Goal: Information Seeking & Learning: Learn about a topic

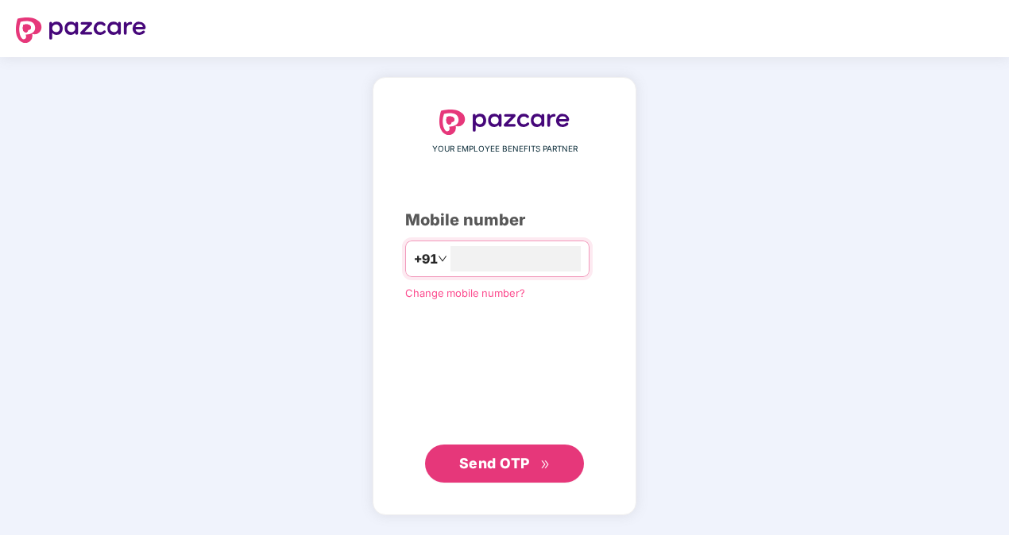
type input "**********"
click at [453, 452] on button "Send OTP" at bounding box center [504, 463] width 159 height 38
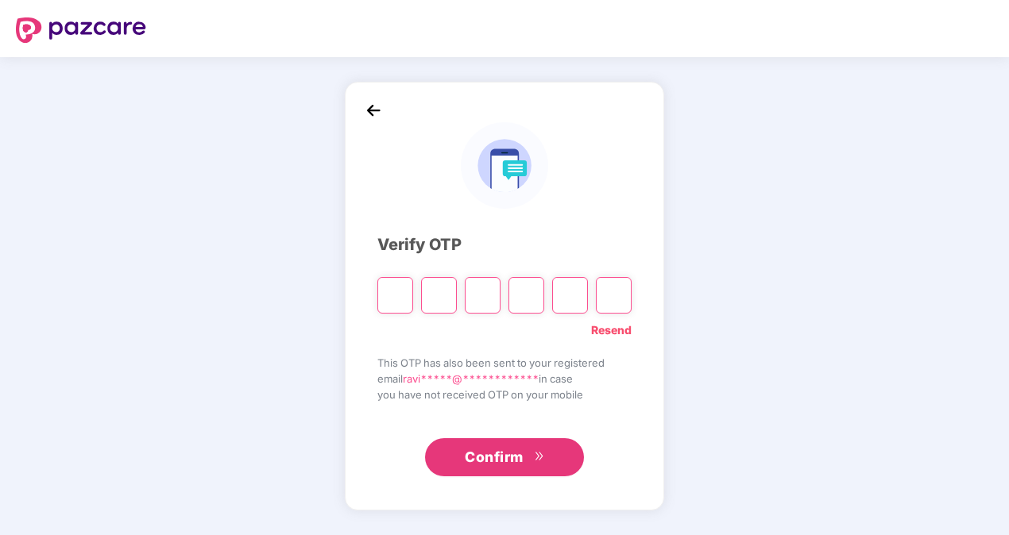
type input "*"
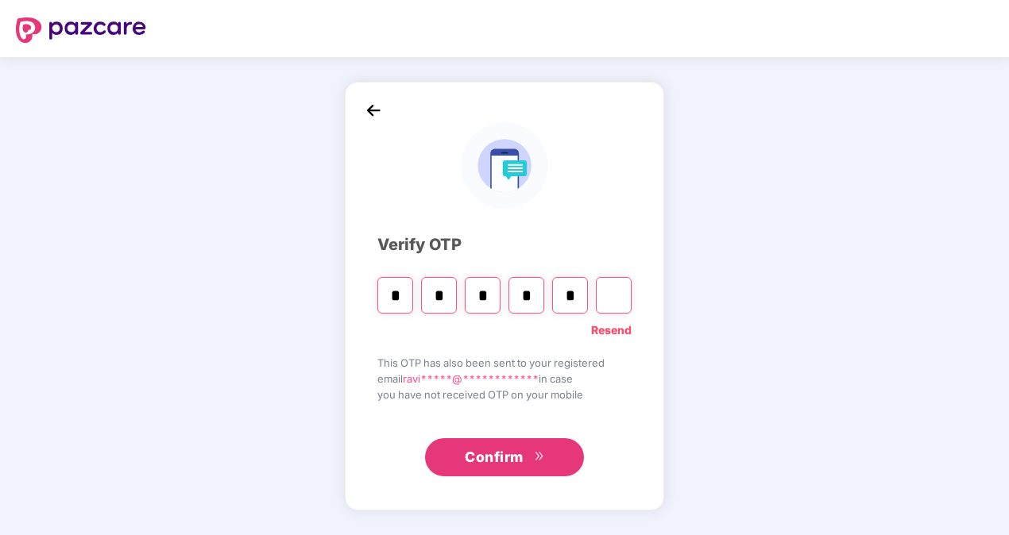
type input "*"
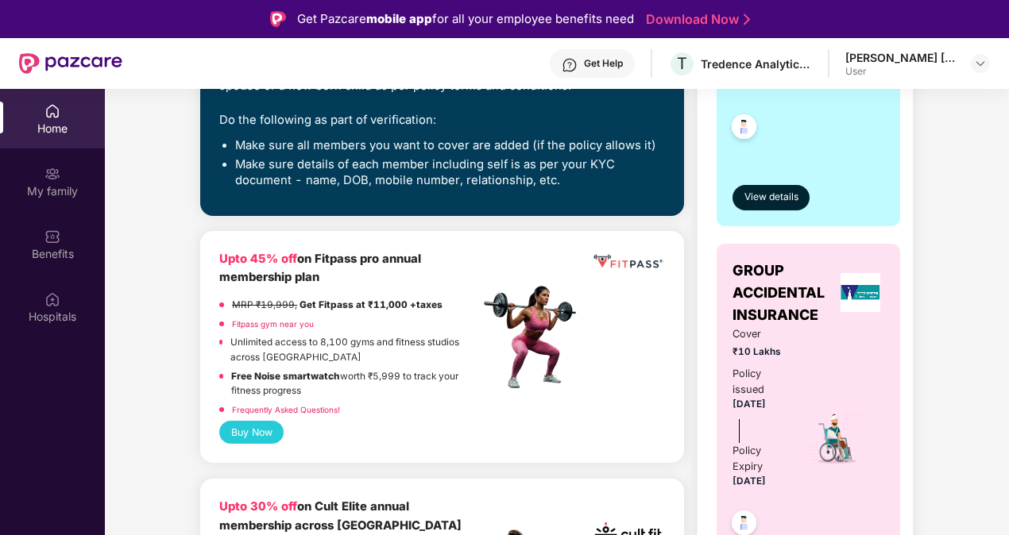
scroll to position [159, 0]
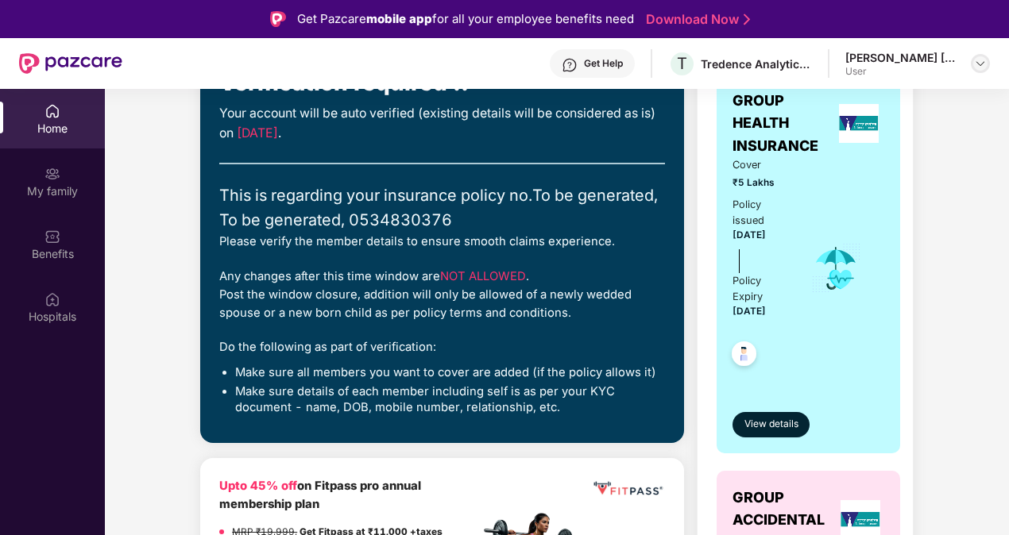
click at [980, 65] on img at bounding box center [980, 63] width 13 height 13
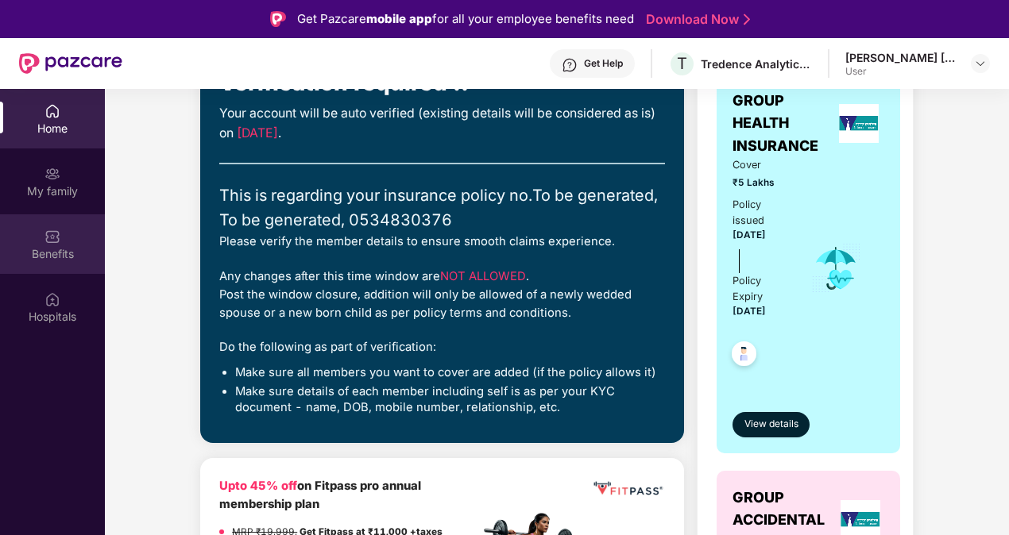
scroll to position [0, 0]
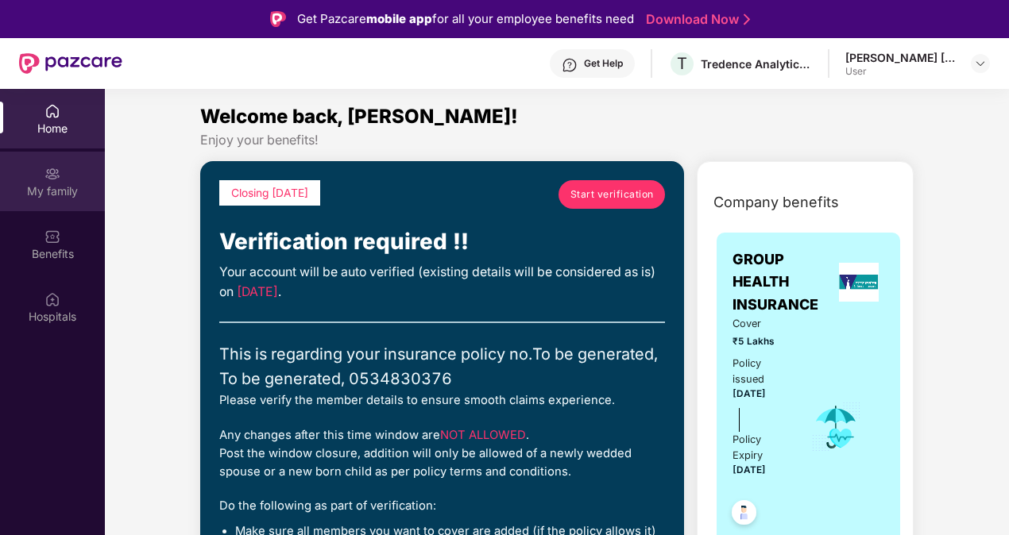
click at [67, 199] on div "My family" at bounding box center [52, 182] width 105 height 60
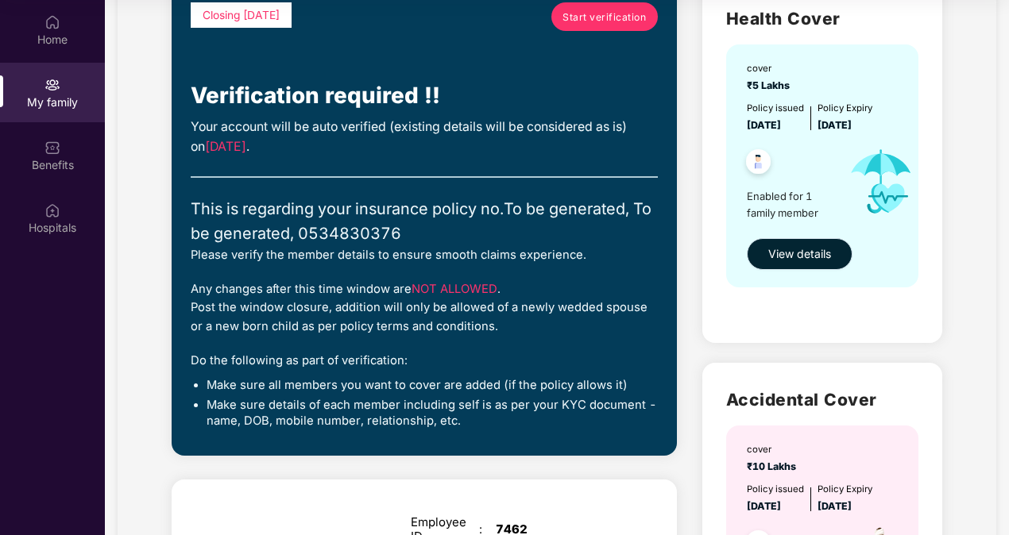
scroll to position [51, 0]
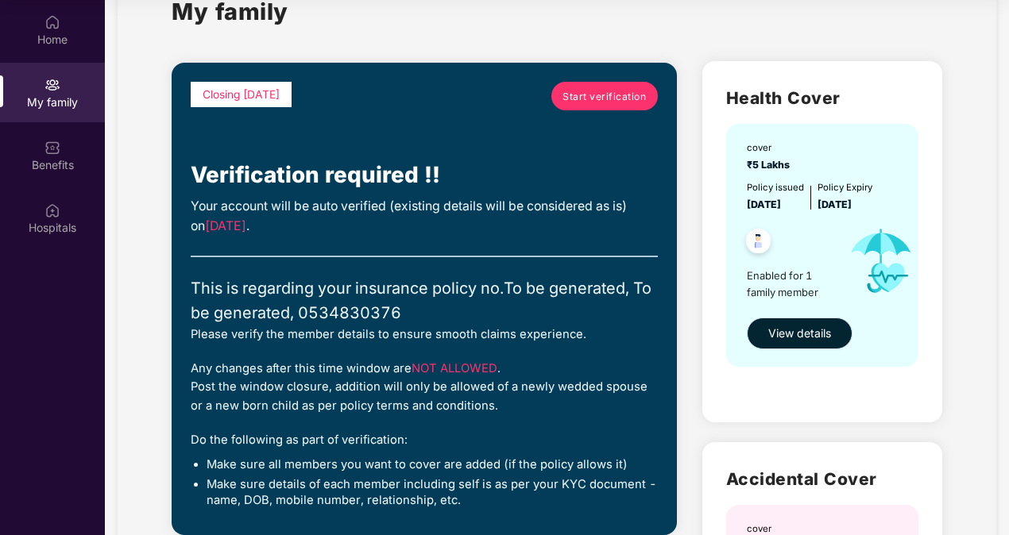
click at [805, 337] on span "View details" at bounding box center [799, 333] width 63 height 17
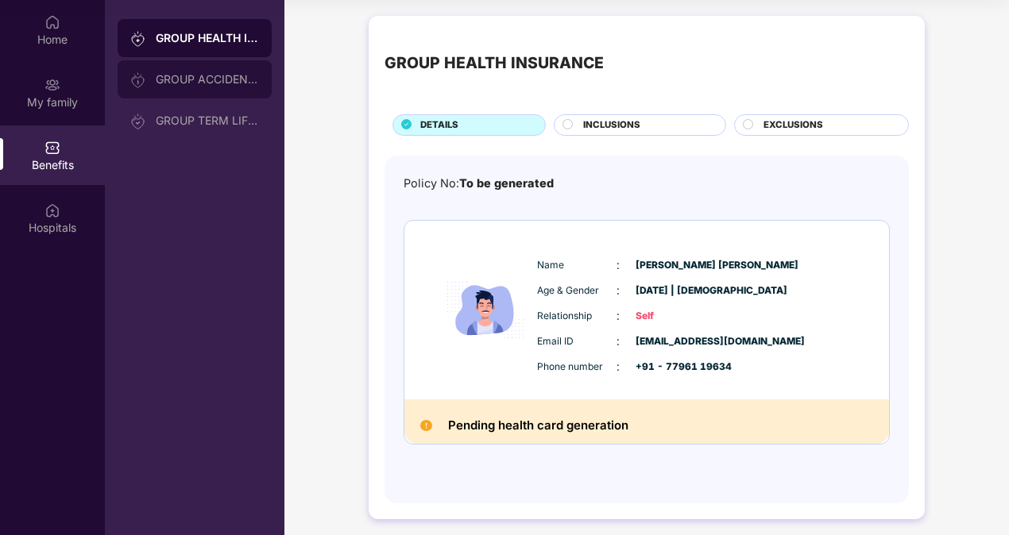
click at [209, 84] on div "GROUP ACCIDENTAL INSURANCE" at bounding box center [207, 79] width 103 height 13
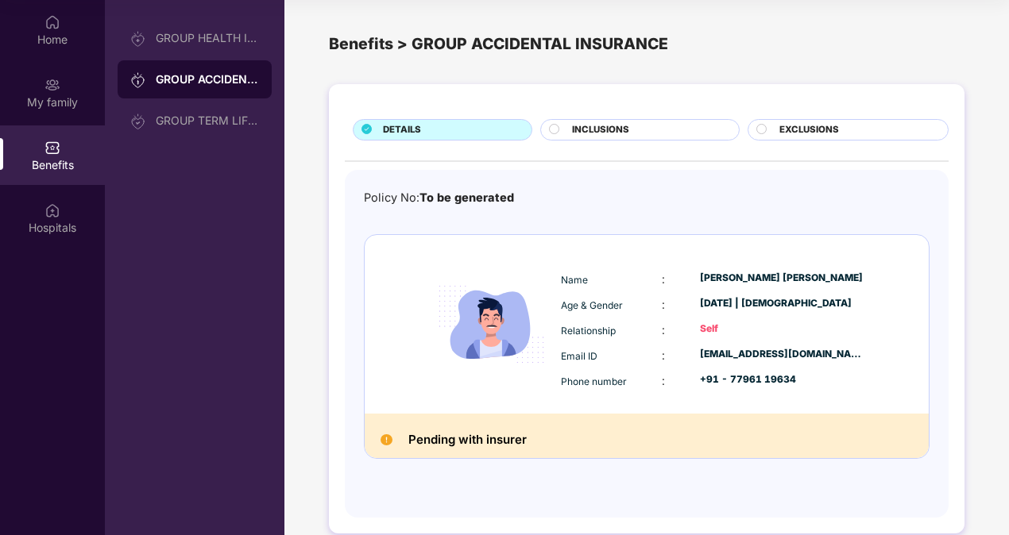
scroll to position [21, 0]
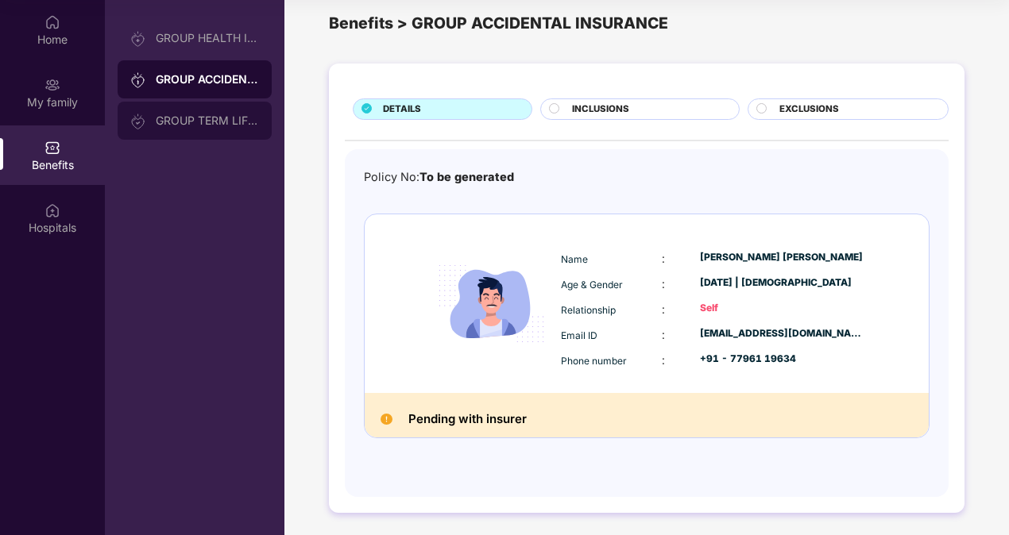
click at [184, 121] on div "GROUP TERM LIFE INSURANCE" at bounding box center [207, 120] width 103 height 13
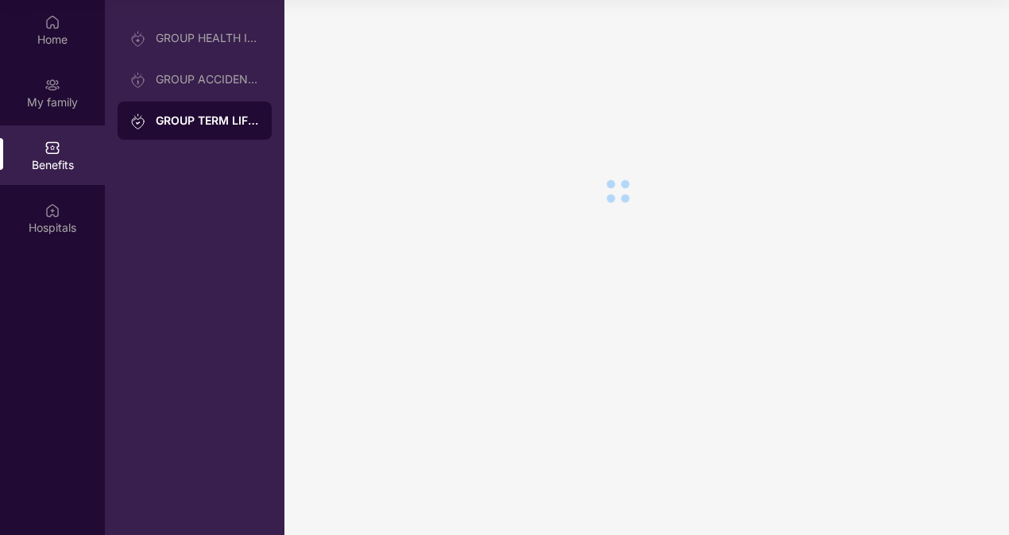
scroll to position [0, 0]
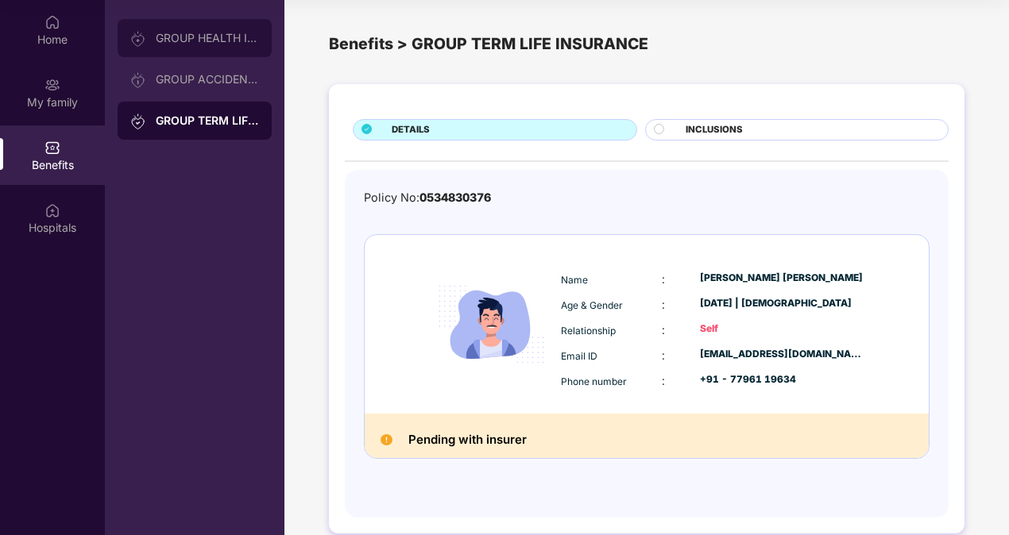
click at [189, 38] on div "GROUP HEALTH INSURANCE" at bounding box center [207, 38] width 103 height 13
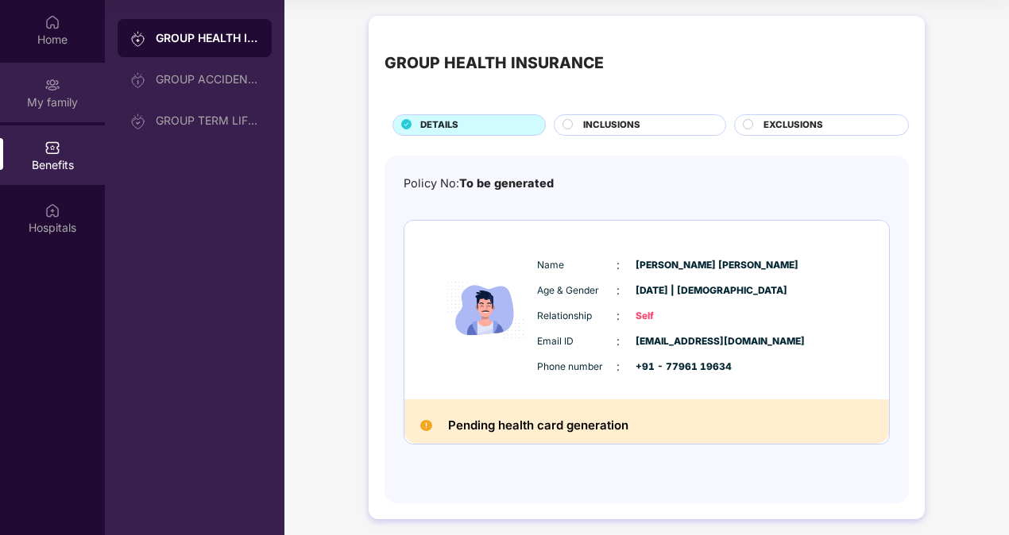
click at [49, 83] on img at bounding box center [52, 85] width 16 height 16
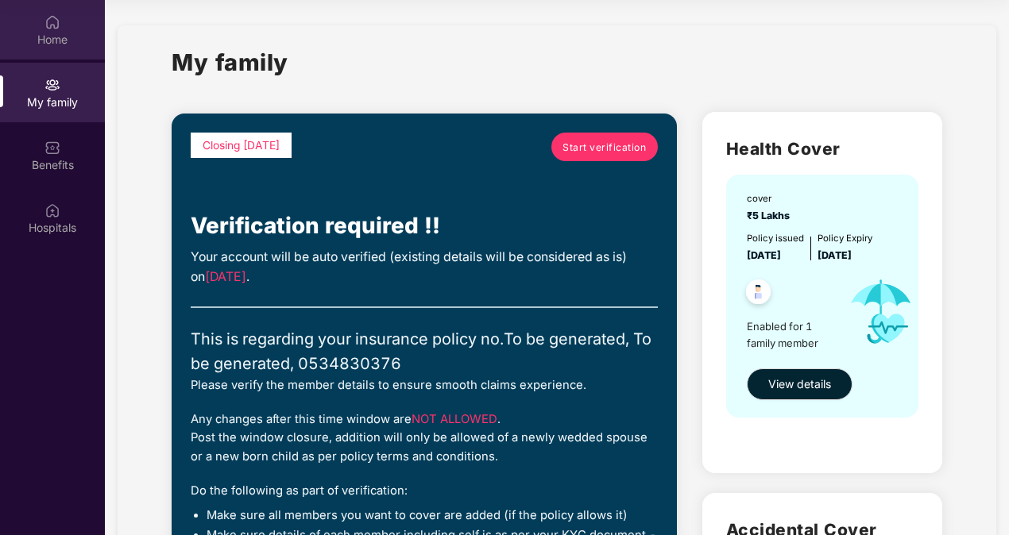
click at [59, 36] on div "Home" at bounding box center [52, 40] width 105 height 16
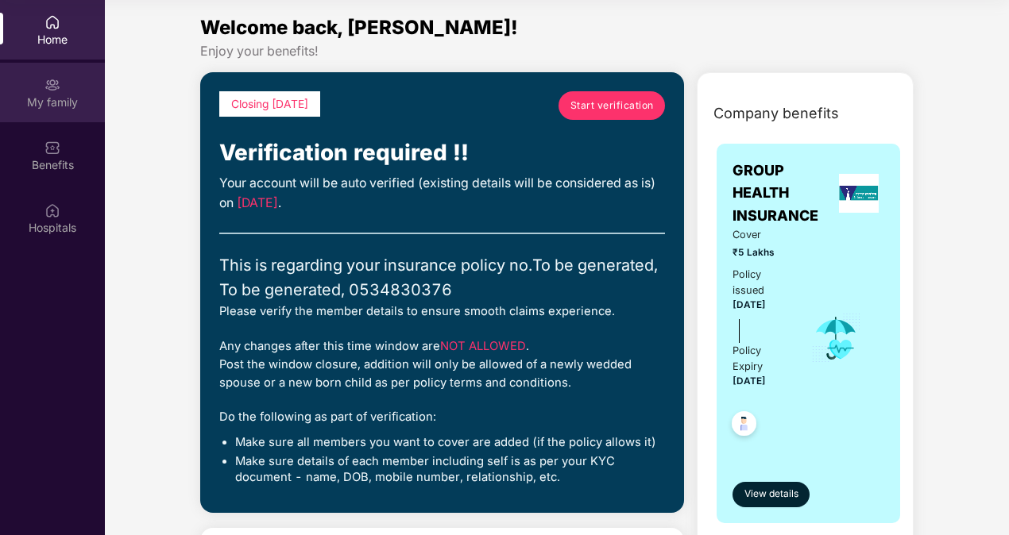
click at [29, 108] on div "My family" at bounding box center [52, 103] width 105 height 16
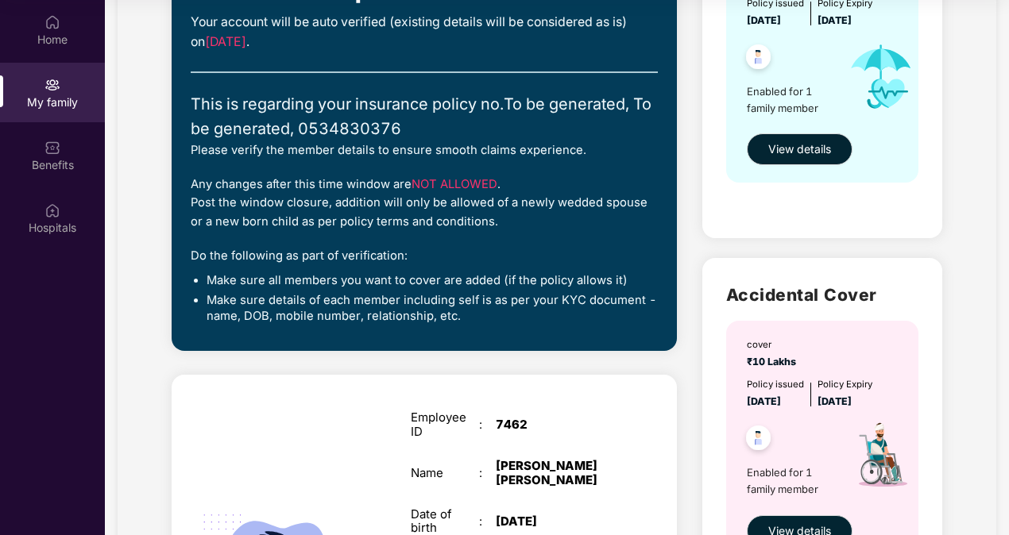
scroll to position [238, 0]
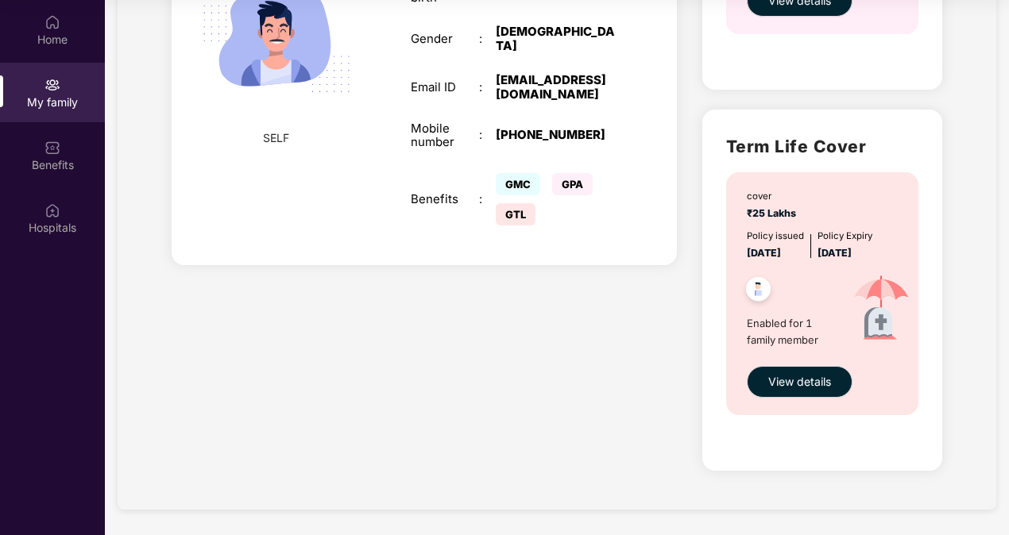
click at [407, 206] on div "Employee ID : 7462 Name : [PERSON_NAME] [PERSON_NAME] Date of birth : [DEMOGRAP…" at bounding box center [513, 54] width 237 height 389
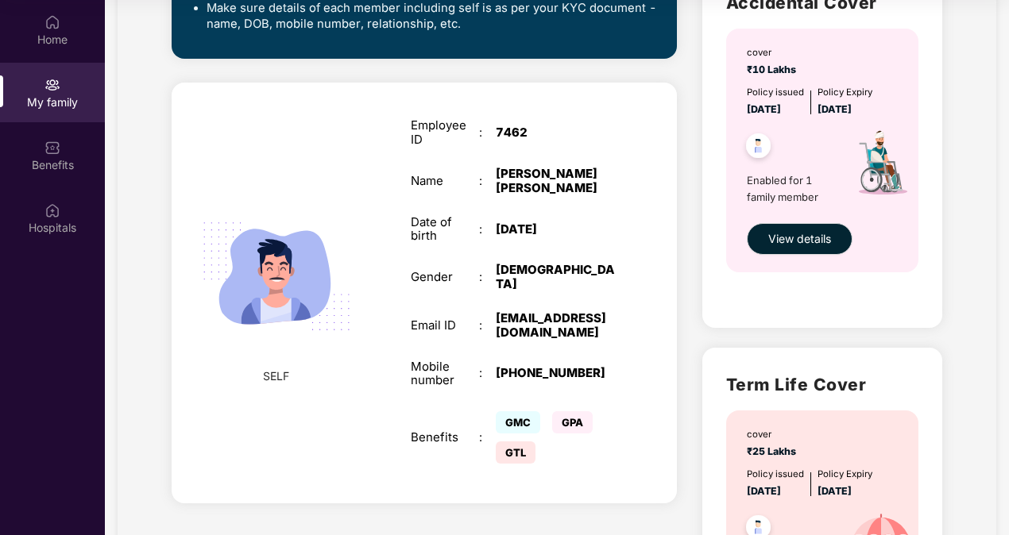
click at [654, 273] on div "SELF Employee ID : 7462 Name : [PERSON_NAME] [PERSON_NAME] Date of birth : [DEM…" at bounding box center [424, 293] width 505 height 421
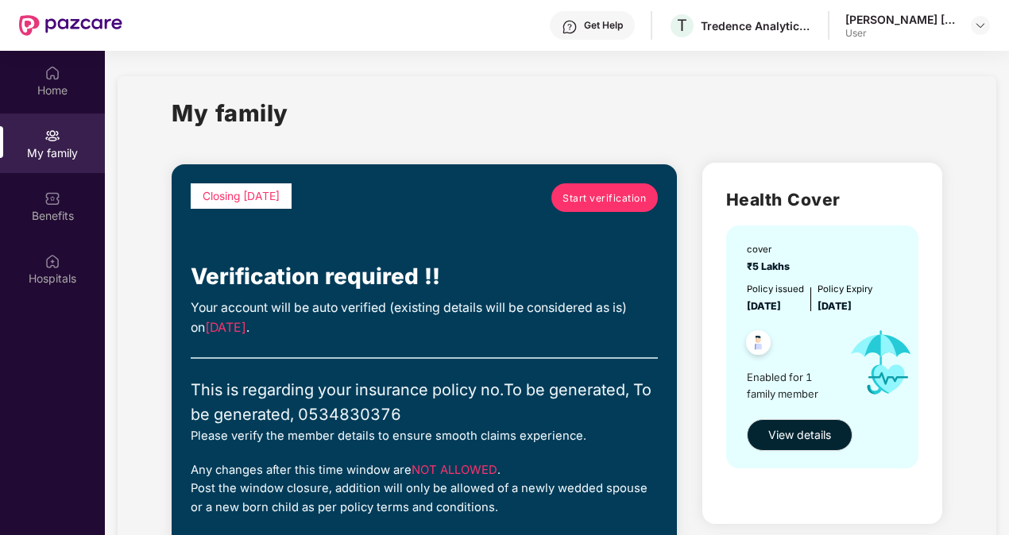
scroll to position [0, 0]
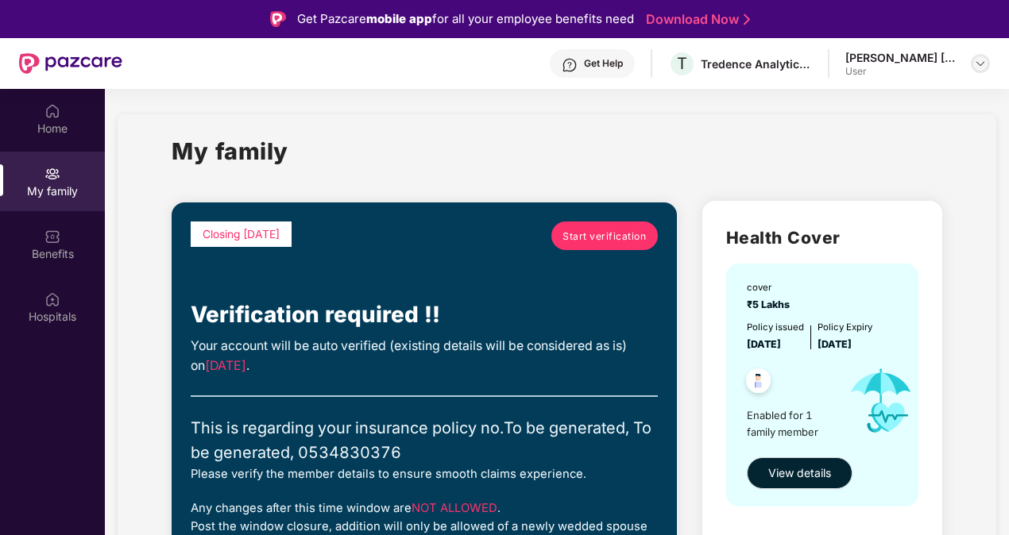
click at [973, 64] on div at bounding box center [980, 63] width 19 height 19
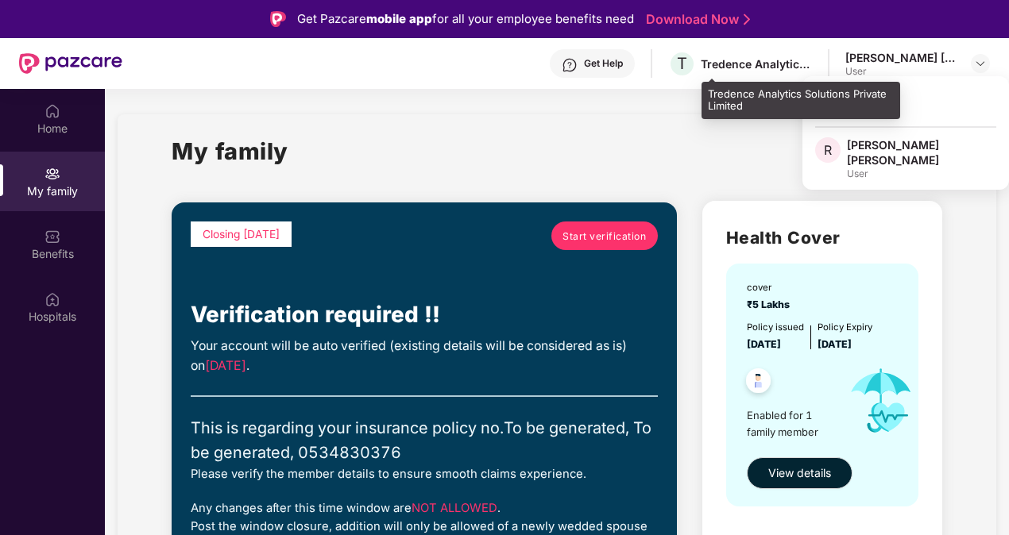
click at [769, 64] on div "Tredence Analytics Solutions Private Limited" at bounding box center [755, 63] width 111 height 15
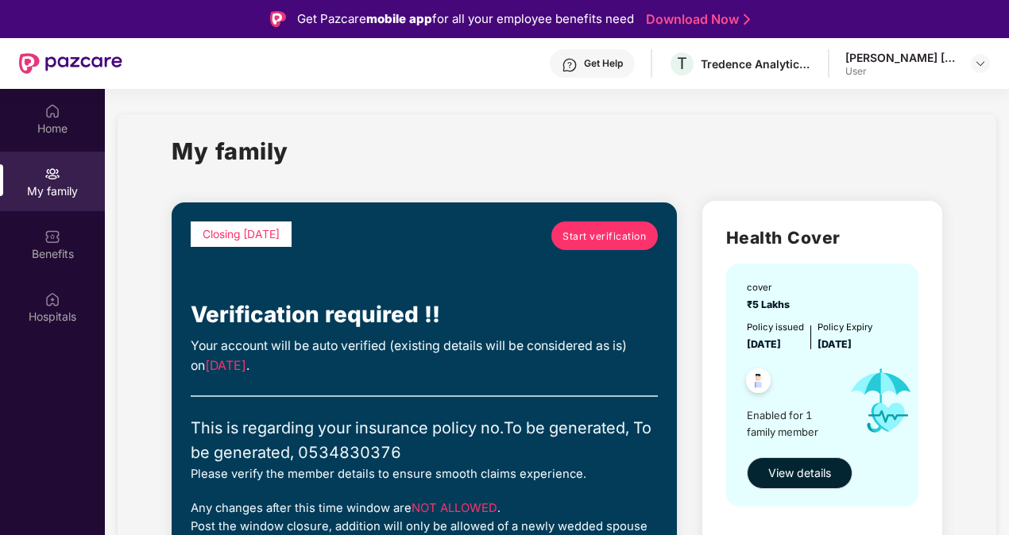
click at [623, 62] on div "Get Help" at bounding box center [603, 63] width 39 height 13
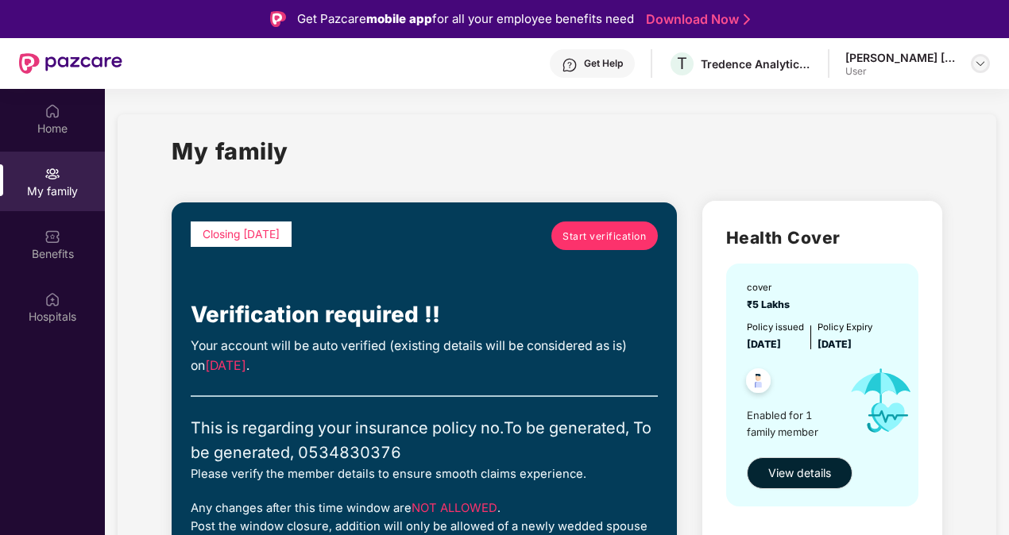
click at [978, 58] on img at bounding box center [980, 63] width 13 height 13
